Goal: Task Accomplishment & Management: Complete application form

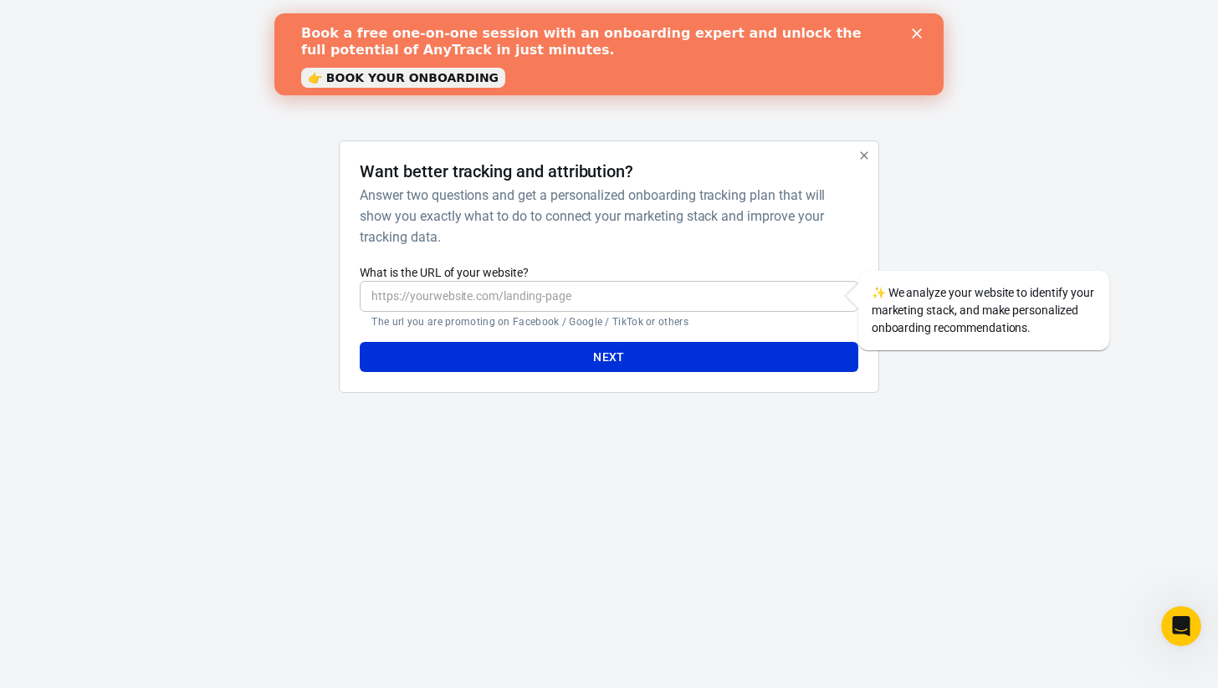
click at [919, 29] on polygon "Close" at bounding box center [916, 33] width 10 height 10
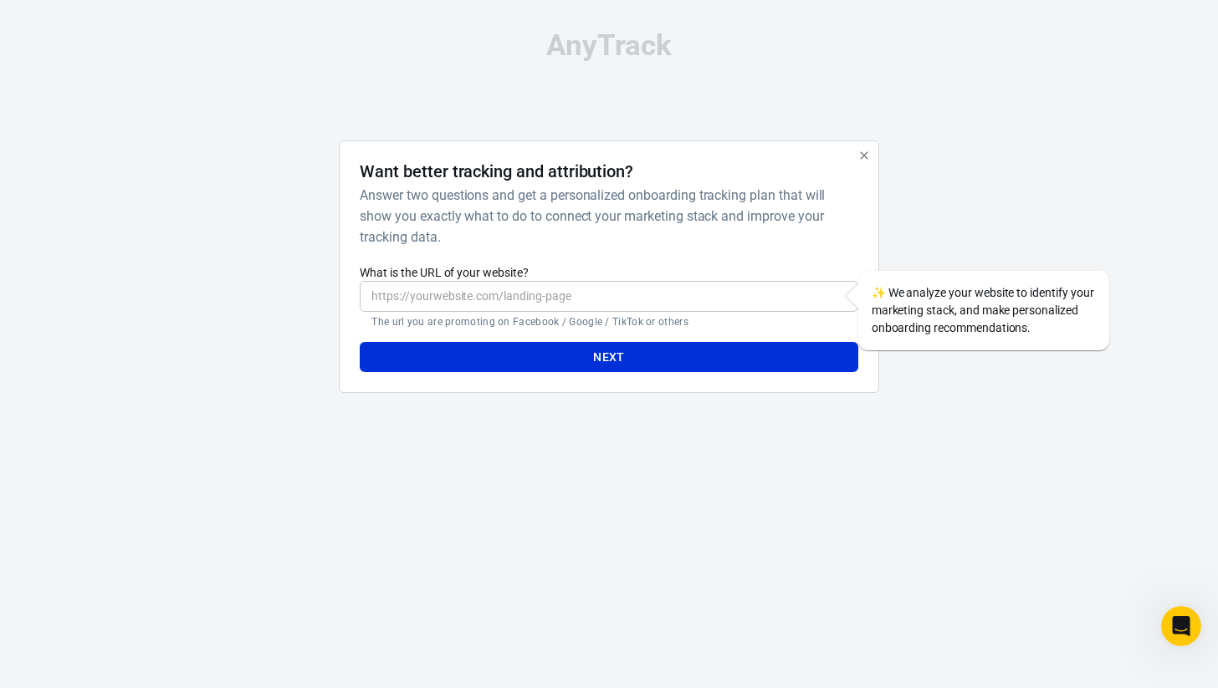
click at [728, 296] on input "What is the URL of your website?" at bounding box center [609, 296] width 498 height 31
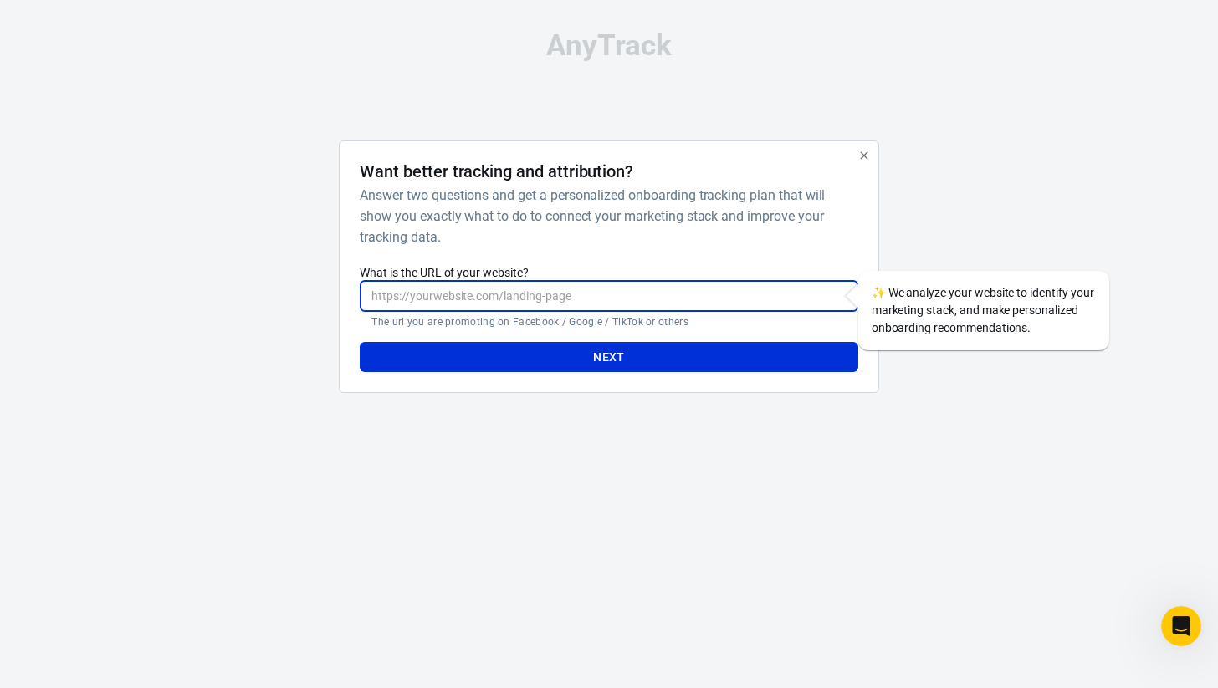
paste input "https://consumer.gift/"
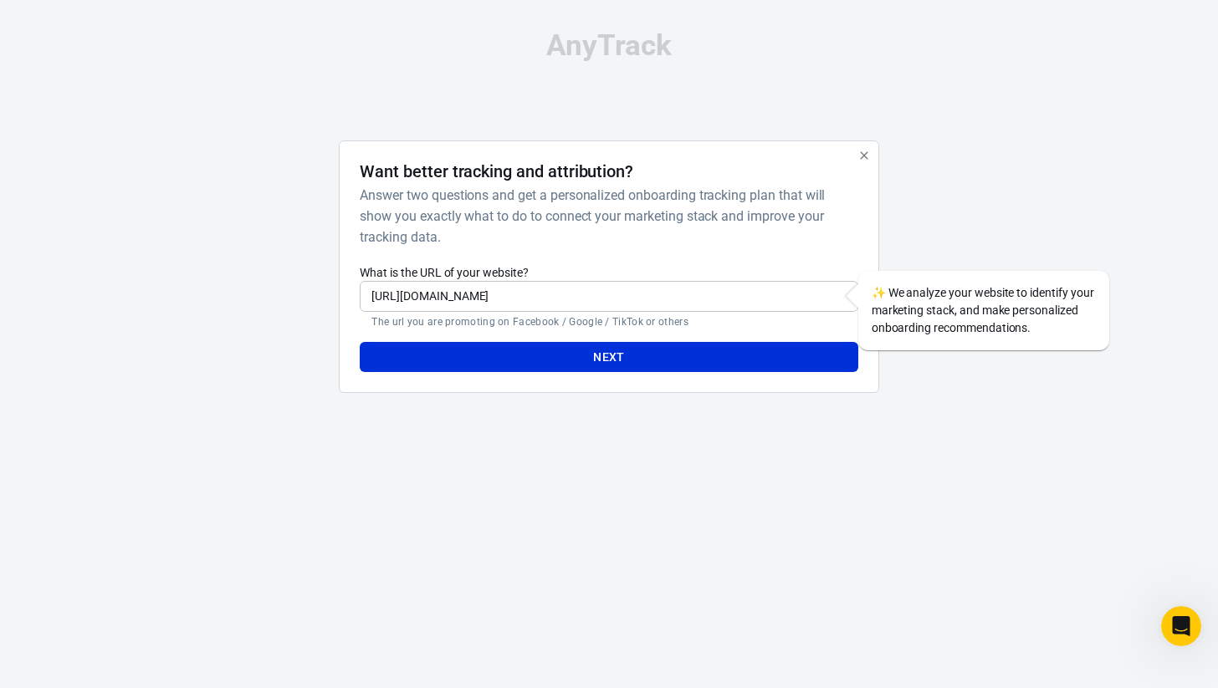
click at [294, 299] on div at bounding box center [258, 273] width 135 height 267
click at [670, 303] on input "https://consumer.gift/" at bounding box center [609, 296] width 498 height 31
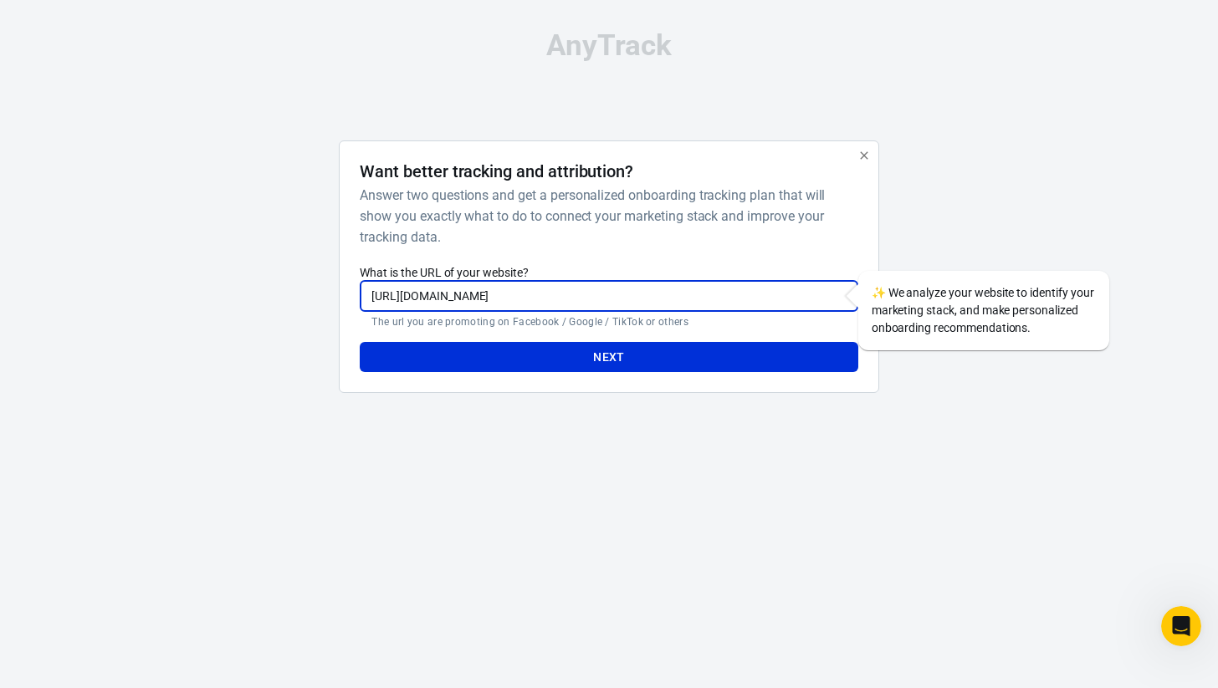
type input "https://consumer.gift"
click at [660, 437] on html "AnyTrack Want better tracking and attribution? Answer two questions and get a p…" at bounding box center [609, 218] width 1218 height 437
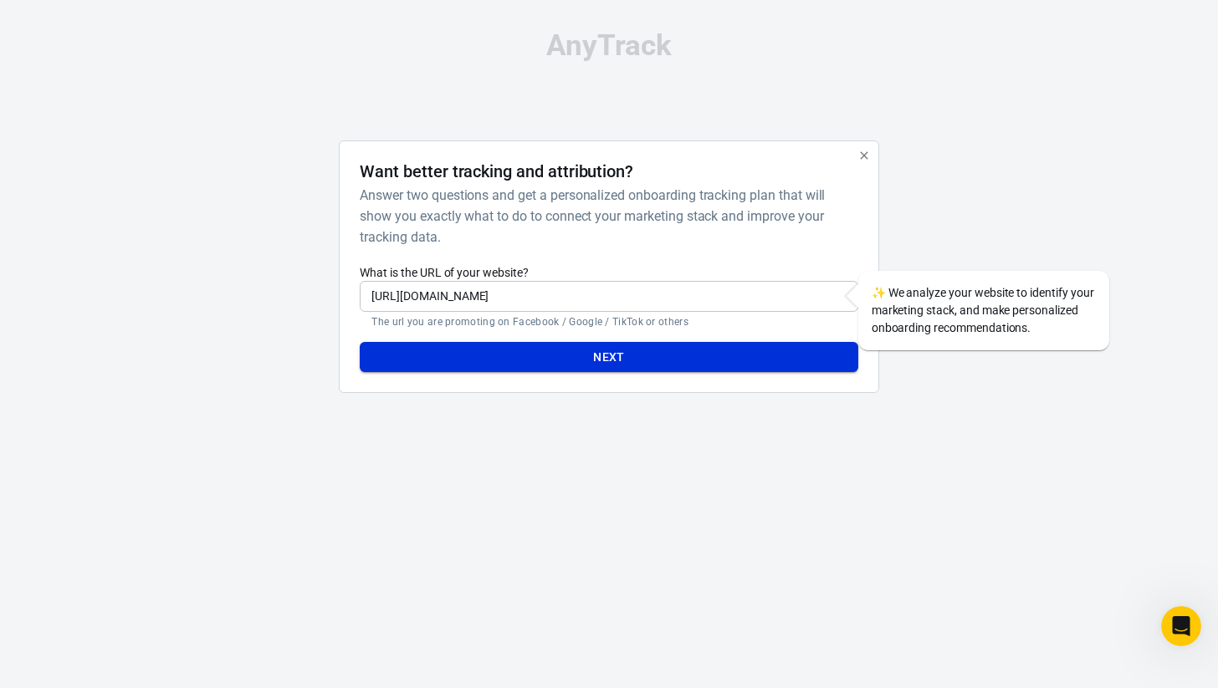
click at [656, 356] on button "Next" at bounding box center [609, 357] width 498 height 31
click at [816, 380] on div "Want better tracking and attribution? Answer two questions and get a personaliz…" at bounding box center [608, 266] width 539 height 253
click at [816, 183] on div "Want better tracking and attribution? Answer two questions and get a personaliz…" at bounding box center [609, 204] width 498 height 86
click at [857, 160] on icon "button" at bounding box center [863, 155] width 13 height 13
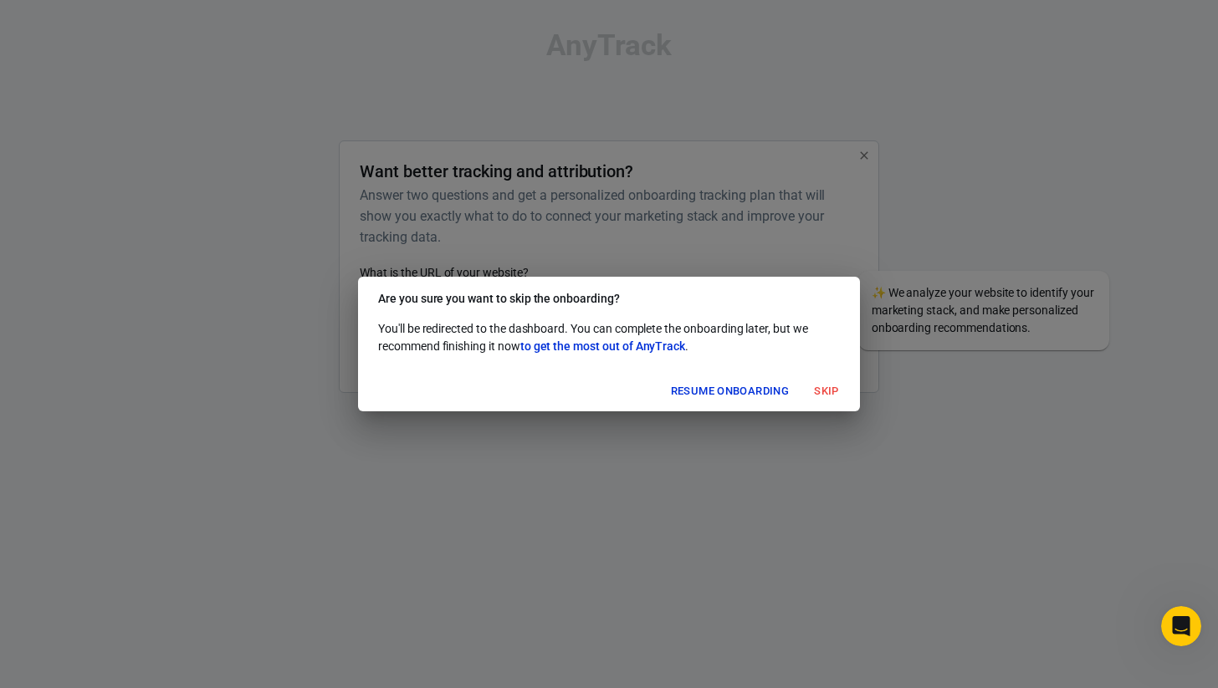
click at [822, 395] on button "Skip" at bounding box center [826, 392] width 54 height 26
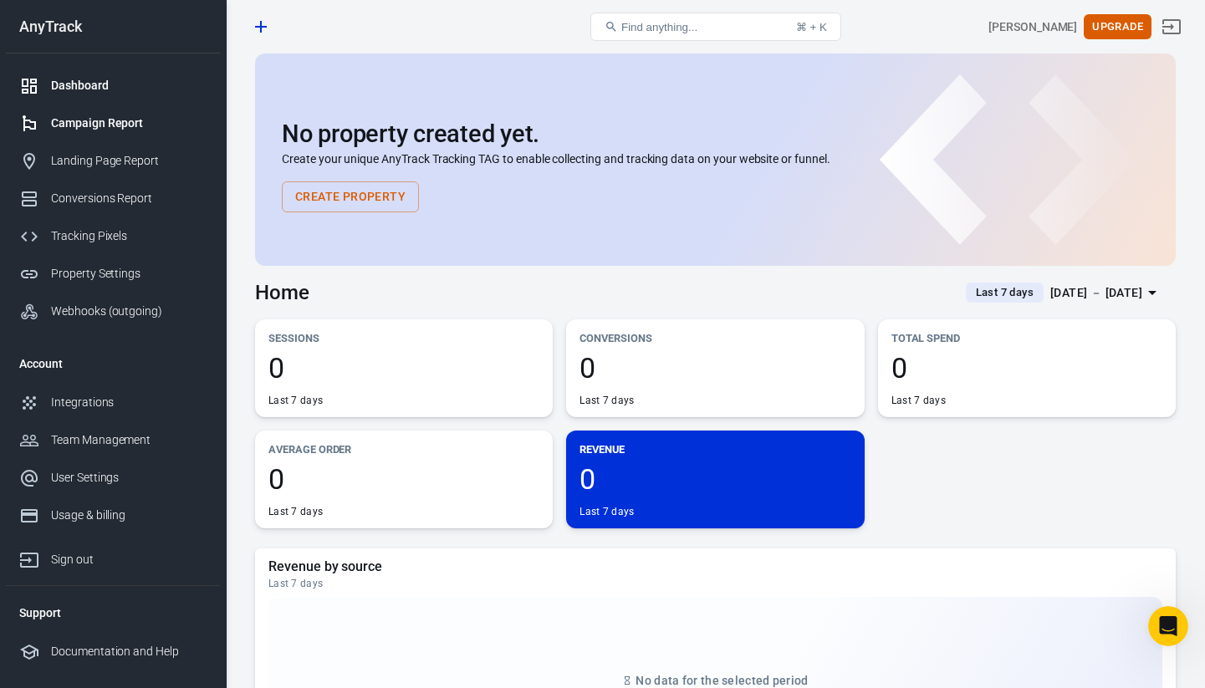
click at [163, 112] on link "Campaign Report" at bounding box center [113, 124] width 214 height 38
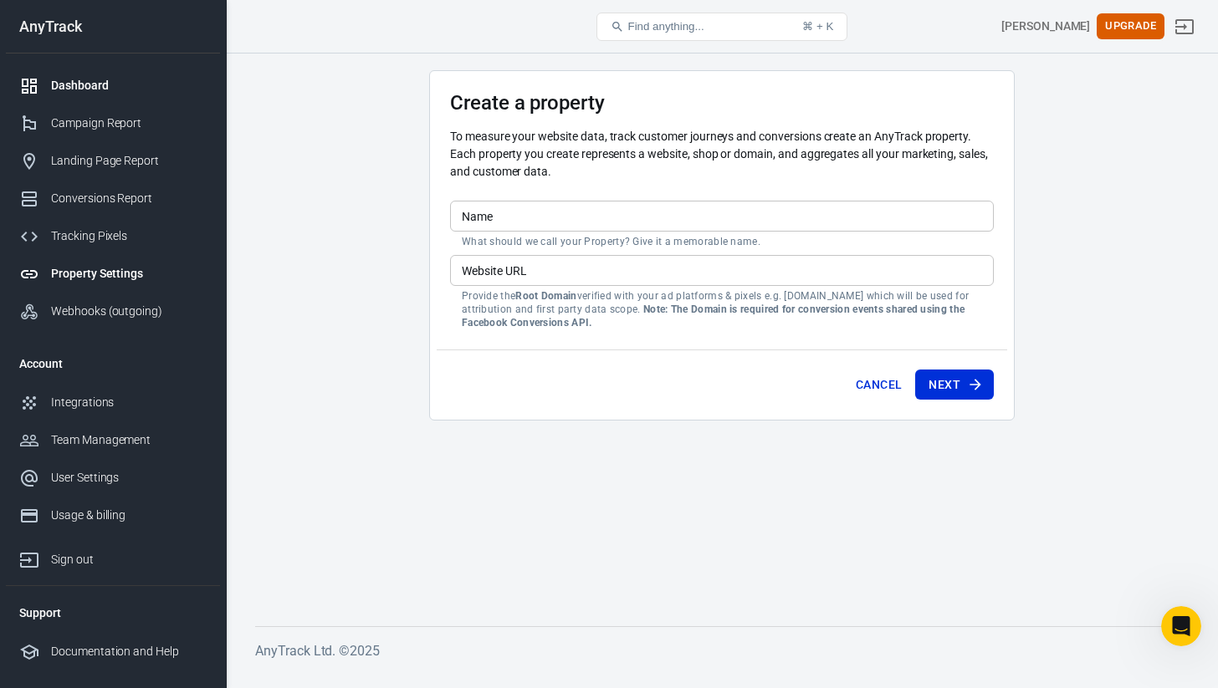
click at [145, 95] on link "Dashboard" at bounding box center [113, 86] width 214 height 38
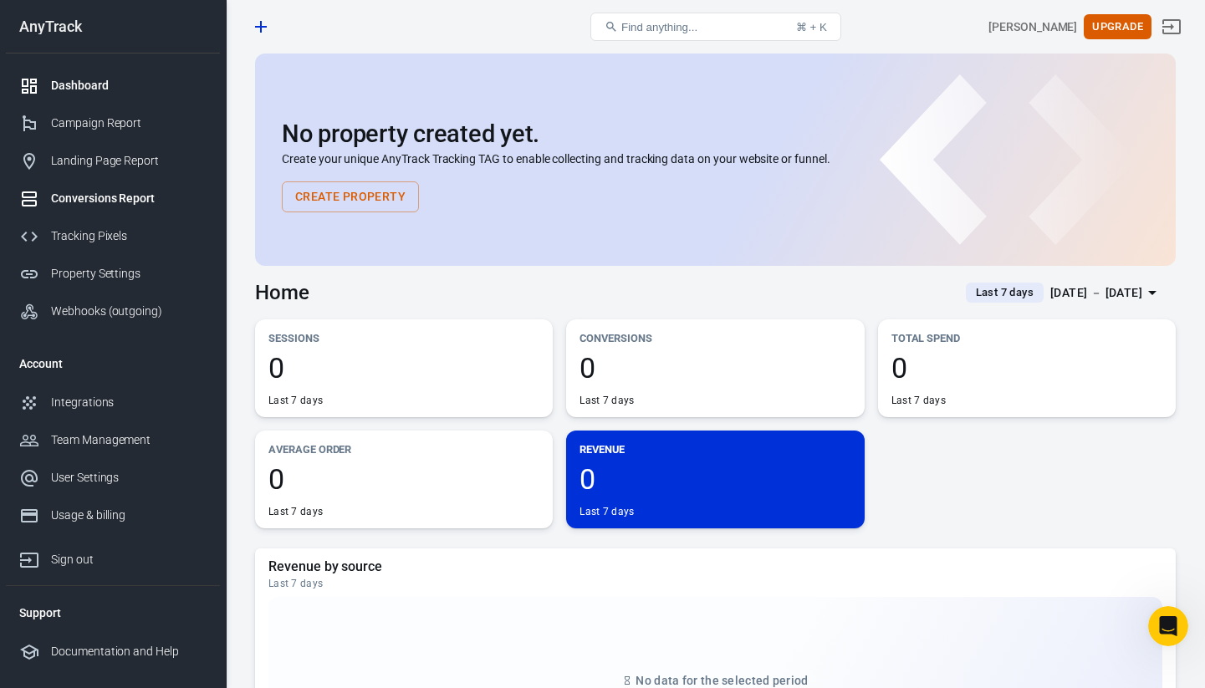
click at [125, 184] on link "Conversions Report" at bounding box center [113, 199] width 214 height 38
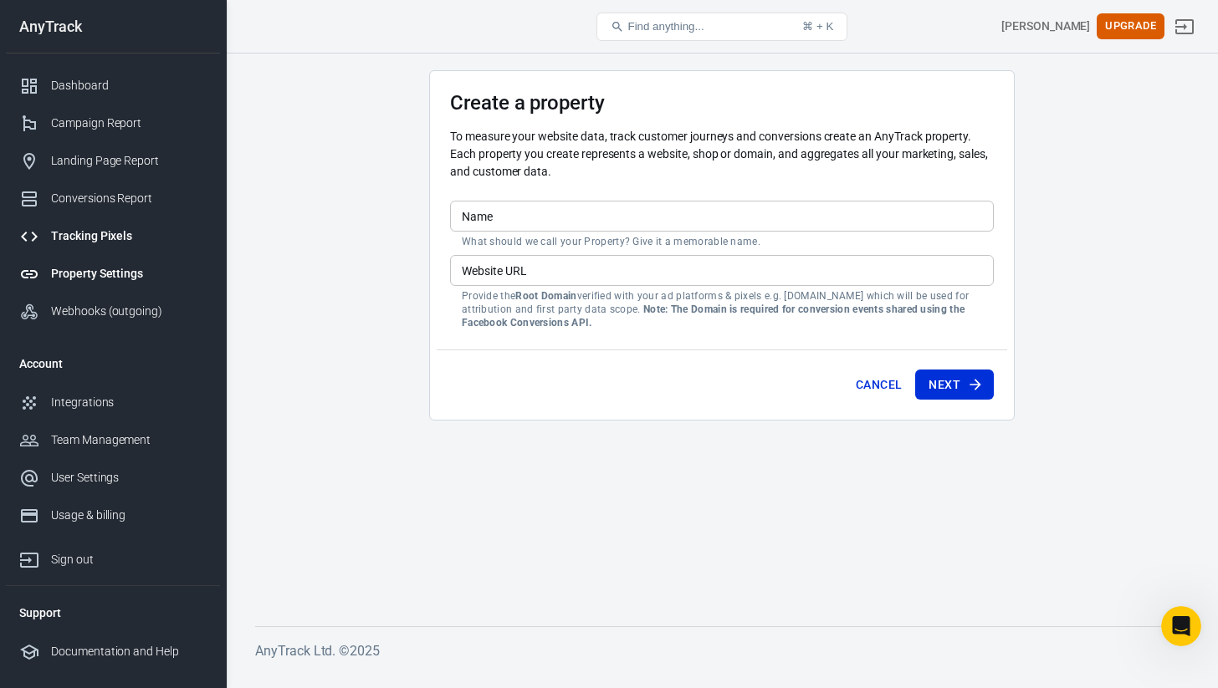
click at [116, 232] on div "Tracking Pixels" at bounding box center [129, 236] width 156 height 18
click at [115, 265] on div "Property Settings" at bounding box center [129, 274] width 156 height 18
click at [121, 332] on div "Dashboard Campaign Report Landing Page Report Conversions Report Tracking Pixel…" at bounding box center [113, 199] width 214 height 290
click at [121, 326] on link "Webhooks (outgoing)" at bounding box center [113, 312] width 214 height 38
click at [118, 74] on link "Dashboard" at bounding box center [113, 86] width 214 height 38
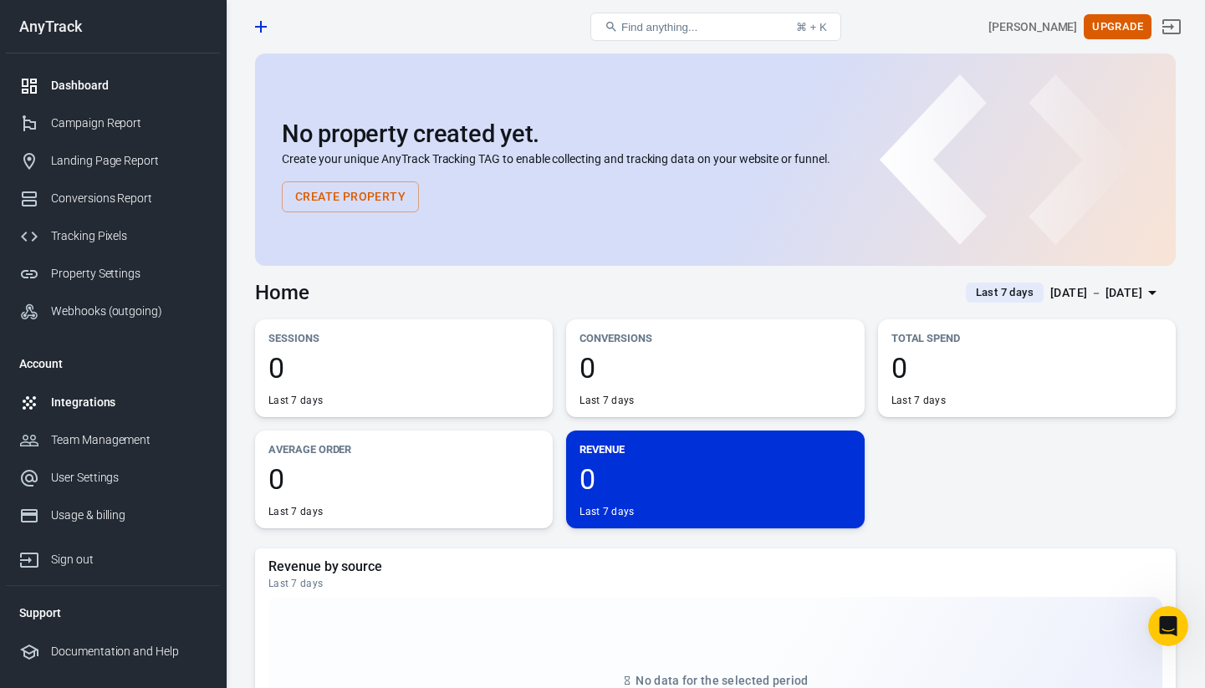
click at [161, 411] on link "Integrations" at bounding box center [113, 403] width 214 height 38
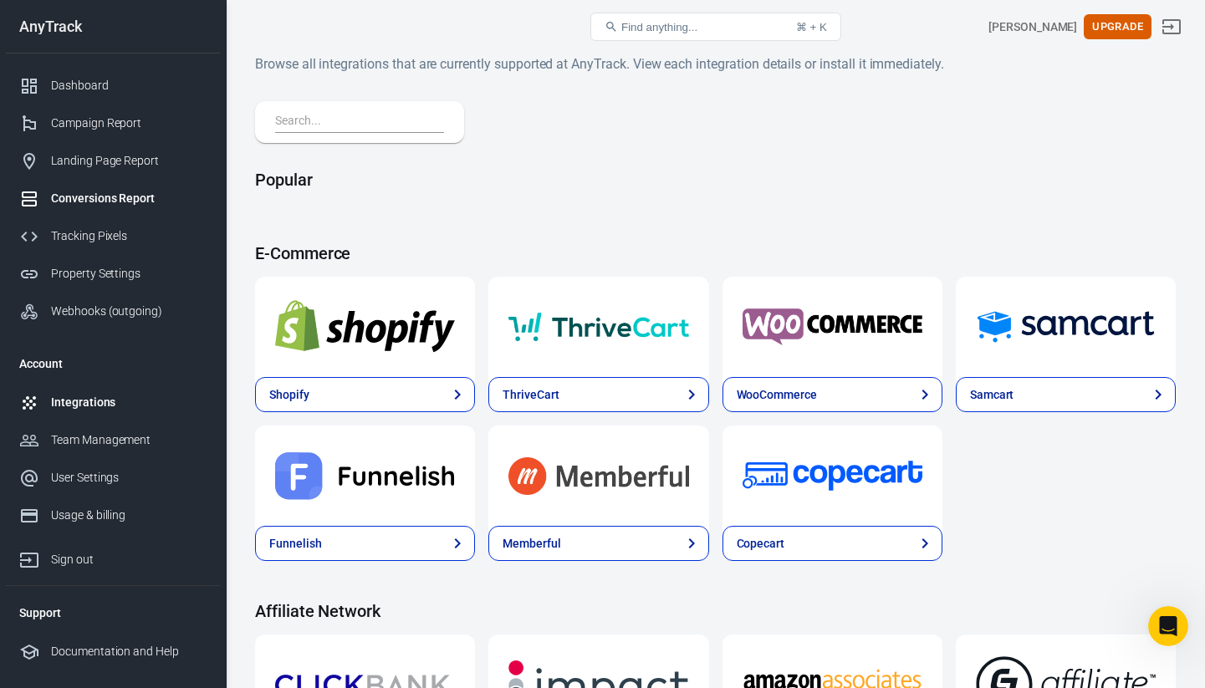
click at [123, 214] on link "Conversions Report" at bounding box center [113, 199] width 214 height 38
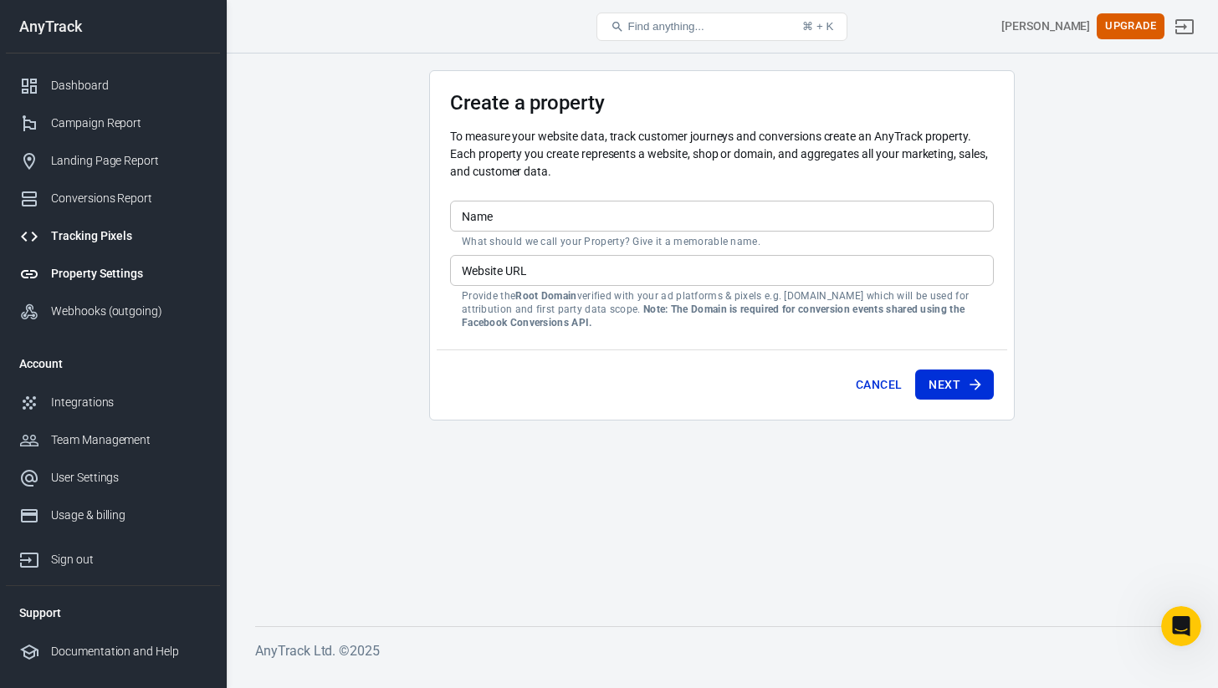
click at [117, 231] on div "Tracking Pixels" at bounding box center [129, 236] width 156 height 18
click at [135, 120] on div "Campaign Report" at bounding box center [129, 124] width 156 height 18
click at [130, 97] on link "Dashboard" at bounding box center [113, 86] width 214 height 38
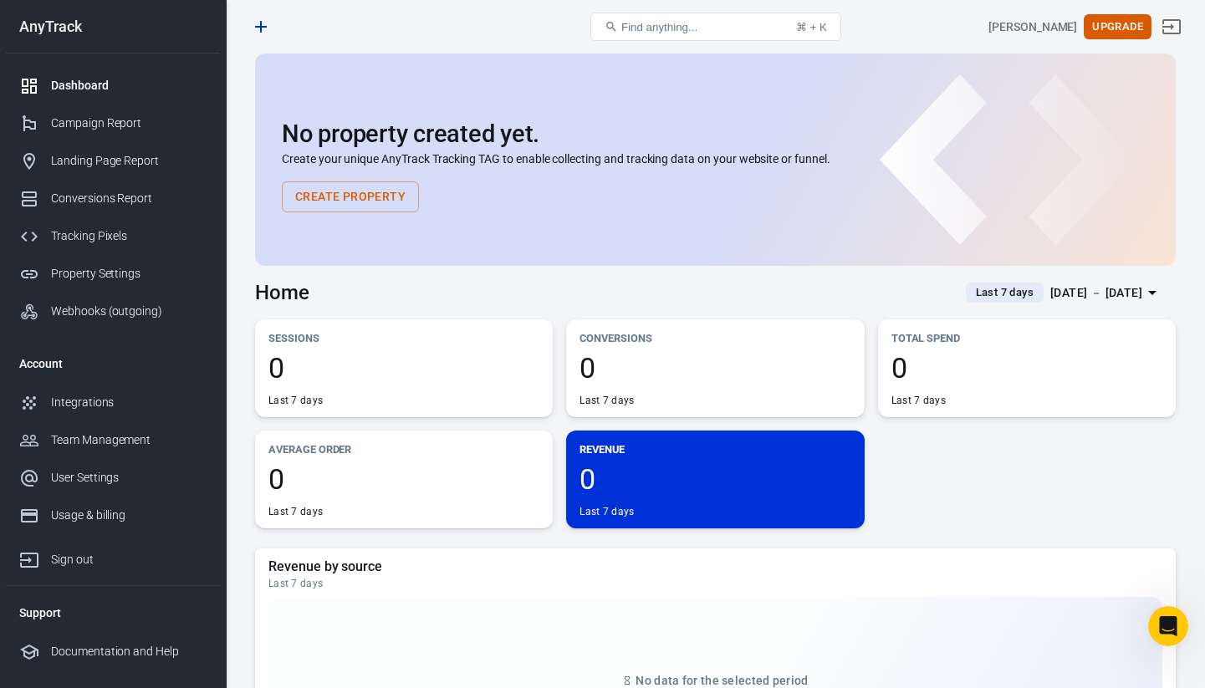
click at [130, 97] on link "Dashboard" at bounding box center [113, 86] width 214 height 38
click at [355, 42] on div "Dashboard" at bounding box center [401, 27] width 309 height 40
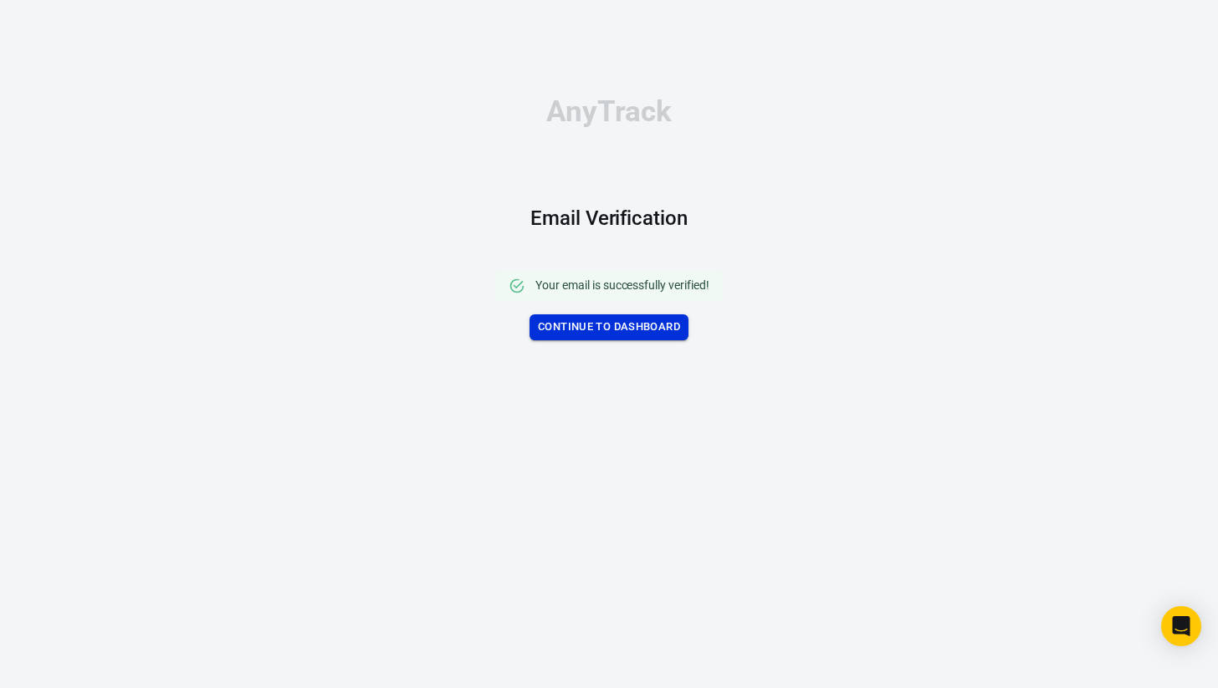
click at [653, 339] on link "Continue to Dashboard" at bounding box center [608, 327] width 159 height 26
